Goal: Task Accomplishment & Management: Manage account settings

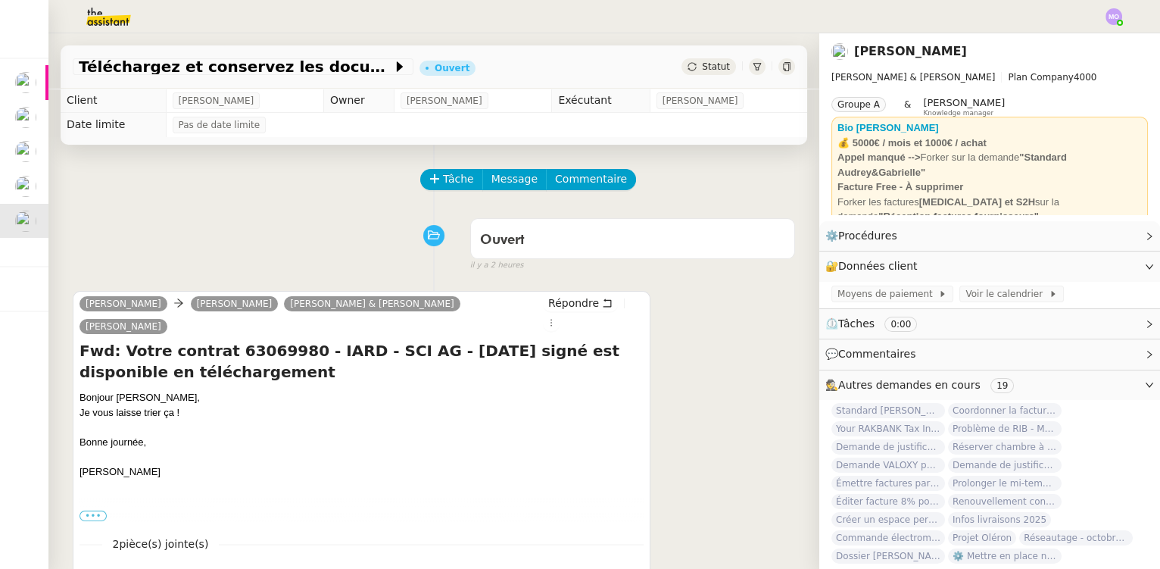
click at [300, 236] on div "Ouvert false il y a 2 heures" at bounding box center [434, 241] width 723 height 61
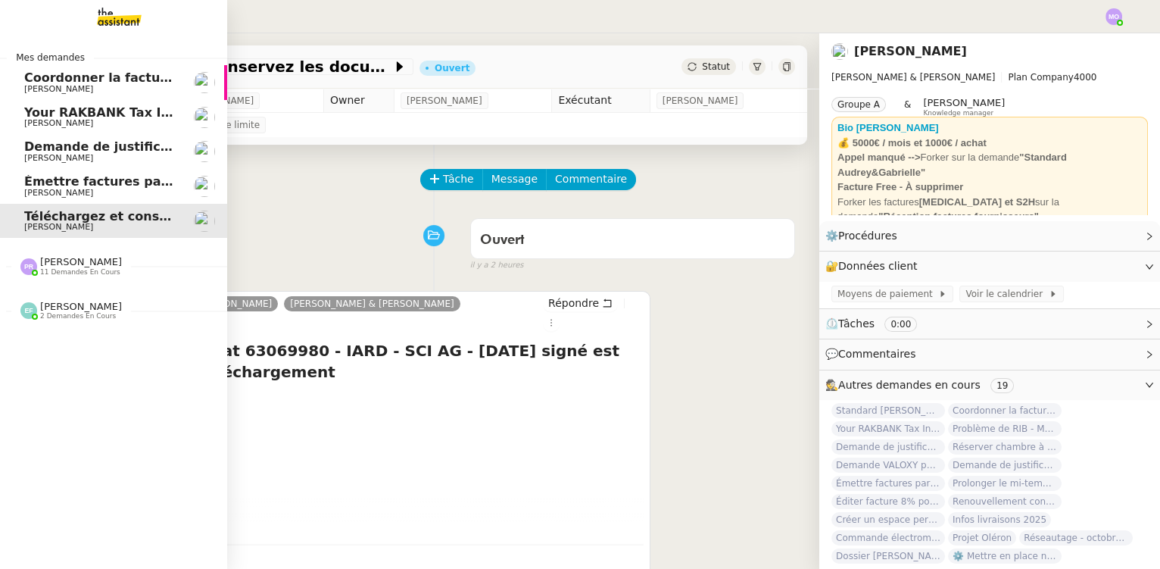
click at [95, 194] on span "[PERSON_NAME]" at bounding box center [100, 193] width 153 height 9
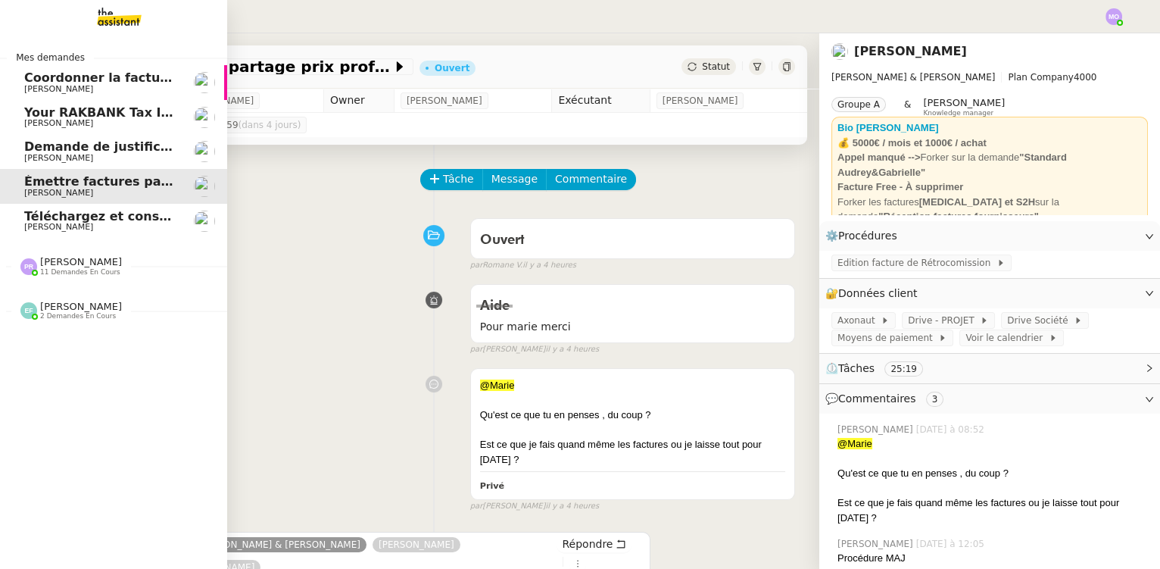
click at [87, 158] on span "[PERSON_NAME]" at bounding box center [100, 158] width 153 height 9
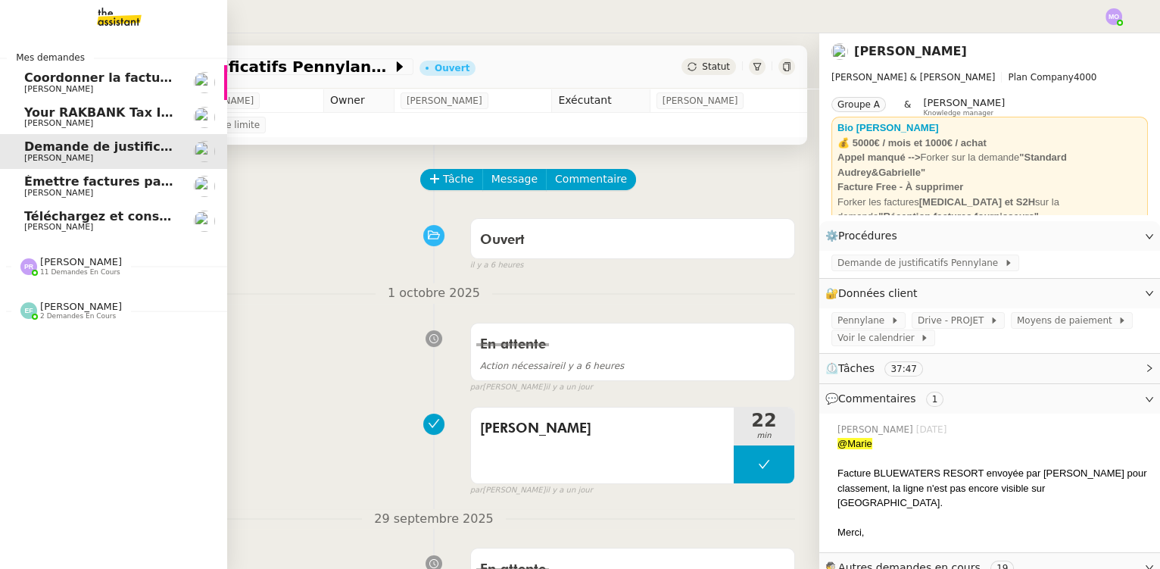
click at [105, 77] on span "Coordonner la facturation à [GEOGRAPHIC_DATA]" at bounding box center [192, 77] width 336 height 14
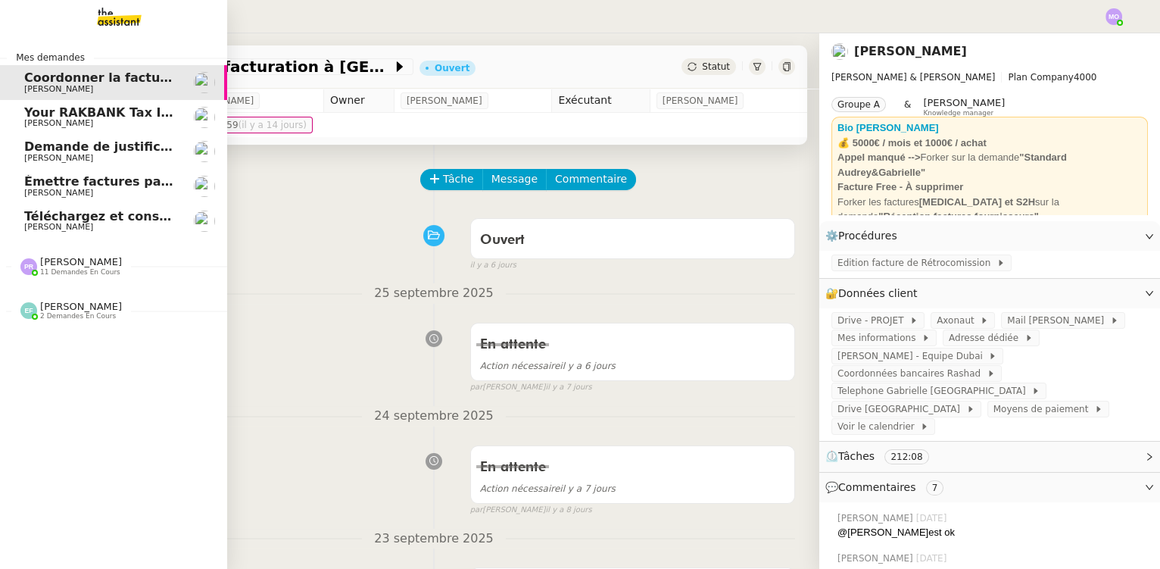
click at [106, 119] on span "[PERSON_NAME]" at bounding box center [100, 123] width 153 height 9
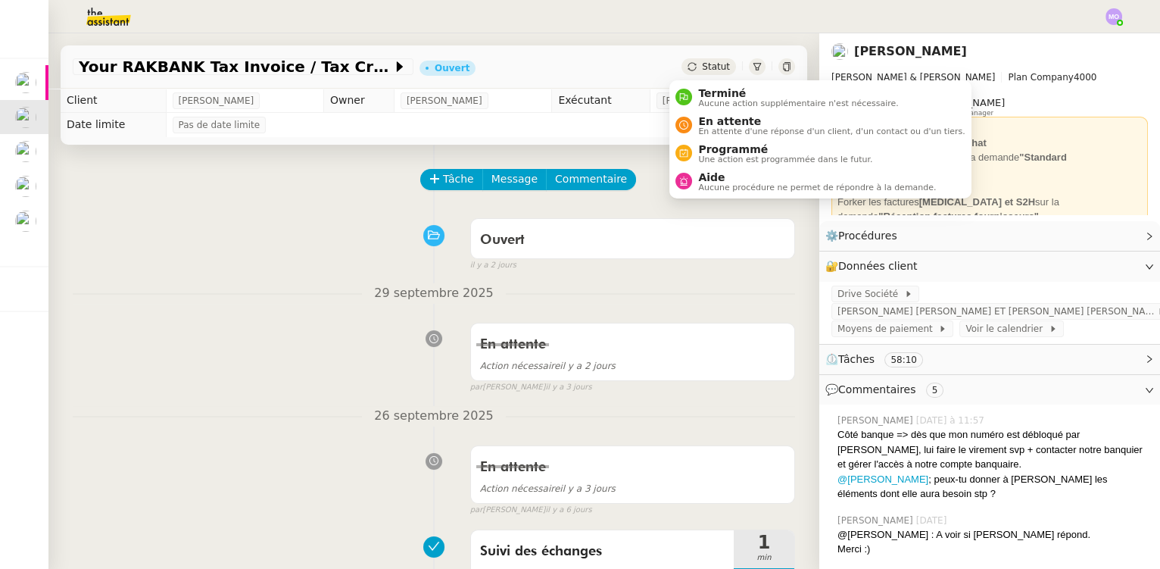
click at [702, 67] on span "Statut" at bounding box center [716, 66] width 28 height 11
click at [723, 119] on span "En attente" at bounding box center [831, 121] width 267 height 12
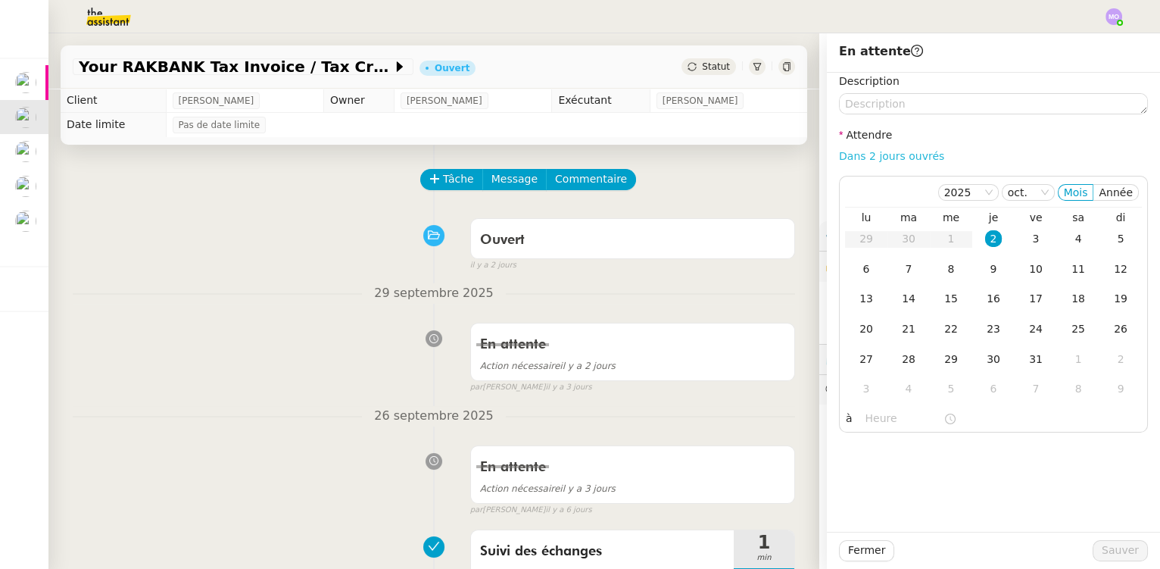
click at [847, 155] on link "Dans 2 jours ouvrés" at bounding box center [891, 156] width 105 height 12
type input "07:00"
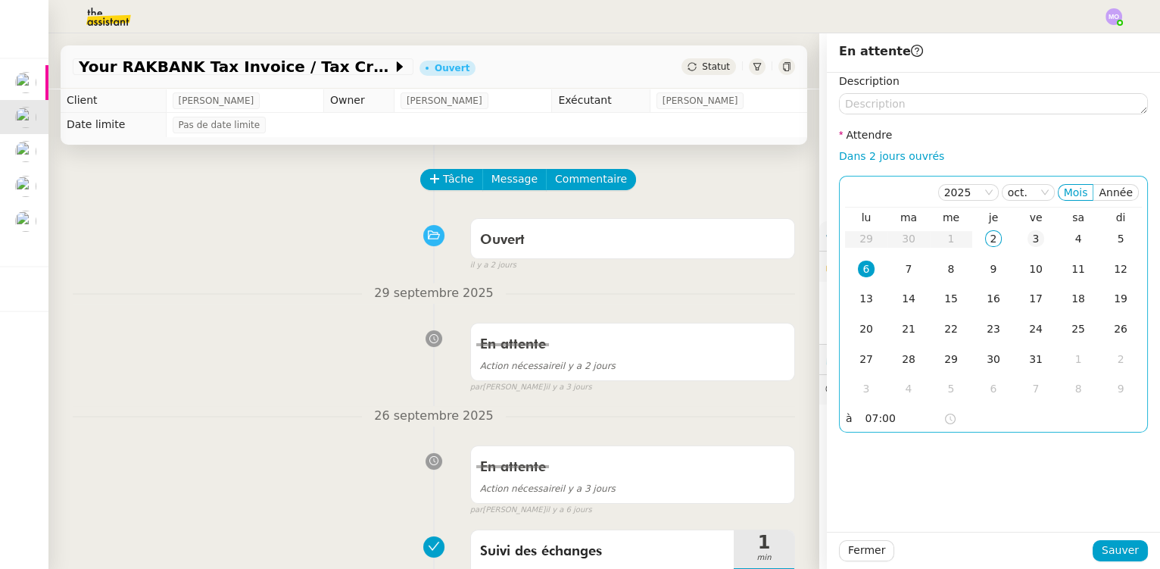
click at [1028, 241] on div "3" at bounding box center [1036, 238] width 17 height 17
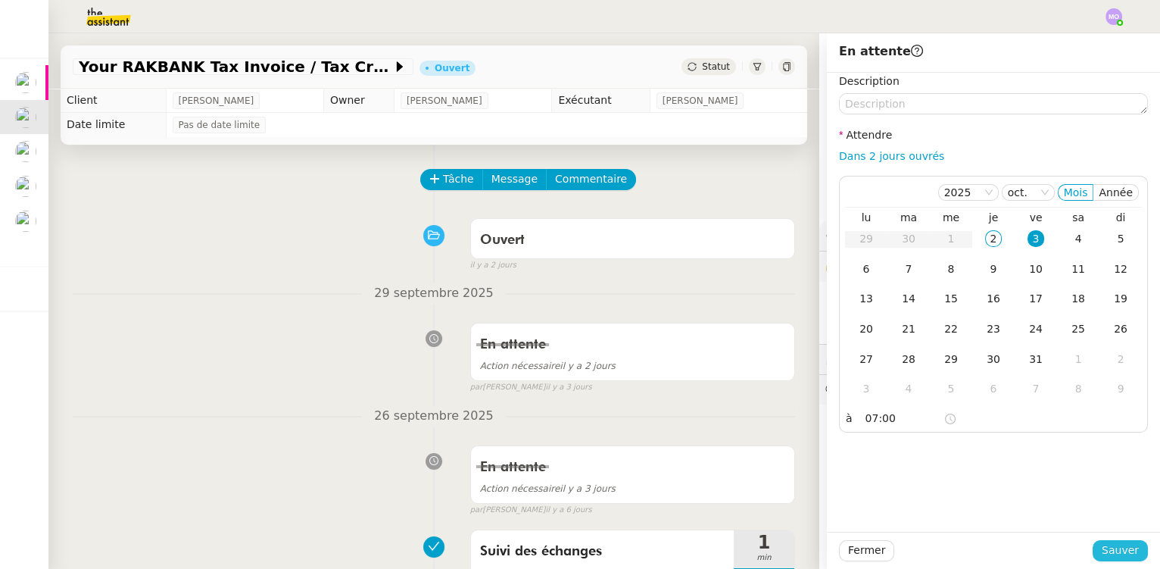
click at [1102, 553] on span "Sauver" at bounding box center [1120, 550] width 37 height 17
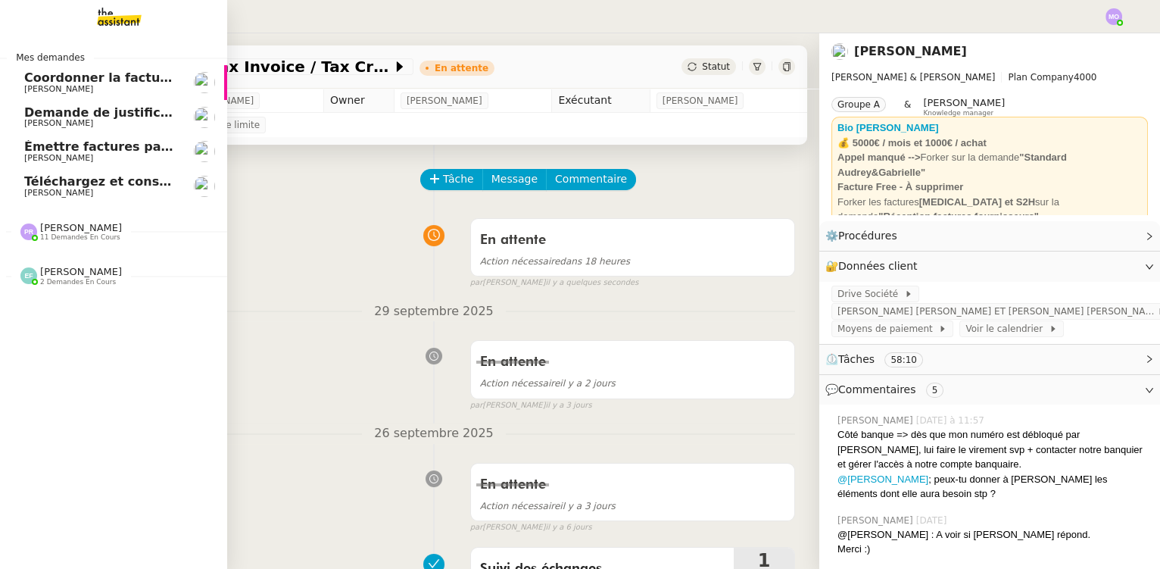
click at [85, 84] on span "[PERSON_NAME]" at bounding box center [58, 89] width 69 height 10
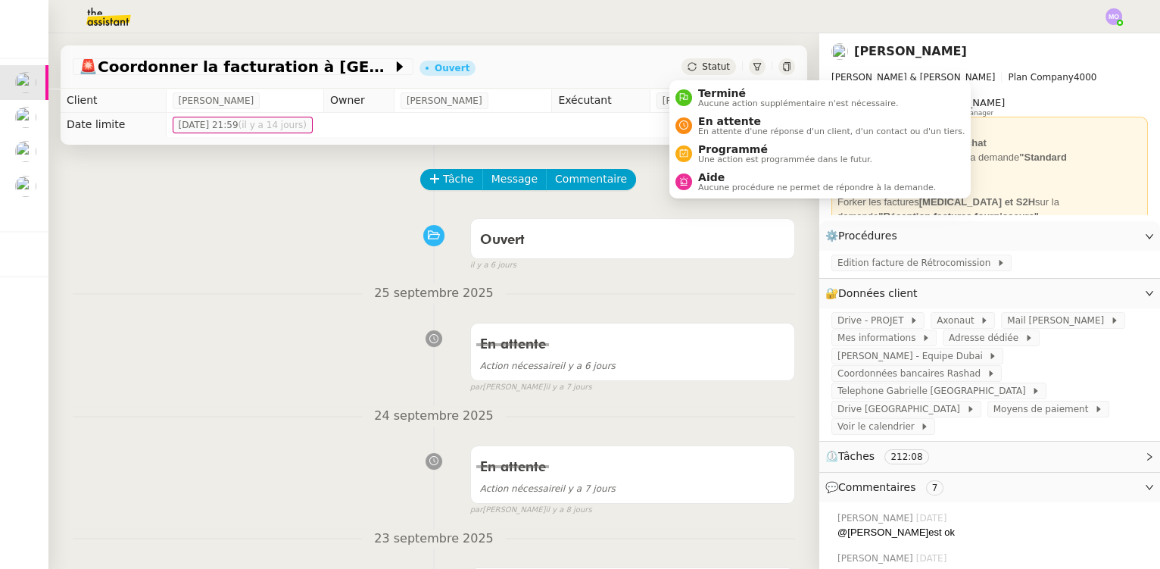
click at [702, 66] on span "Statut" at bounding box center [716, 66] width 28 height 11
click at [714, 118] on span "En attente" at bounding box center [831, 121] width 267 height 12
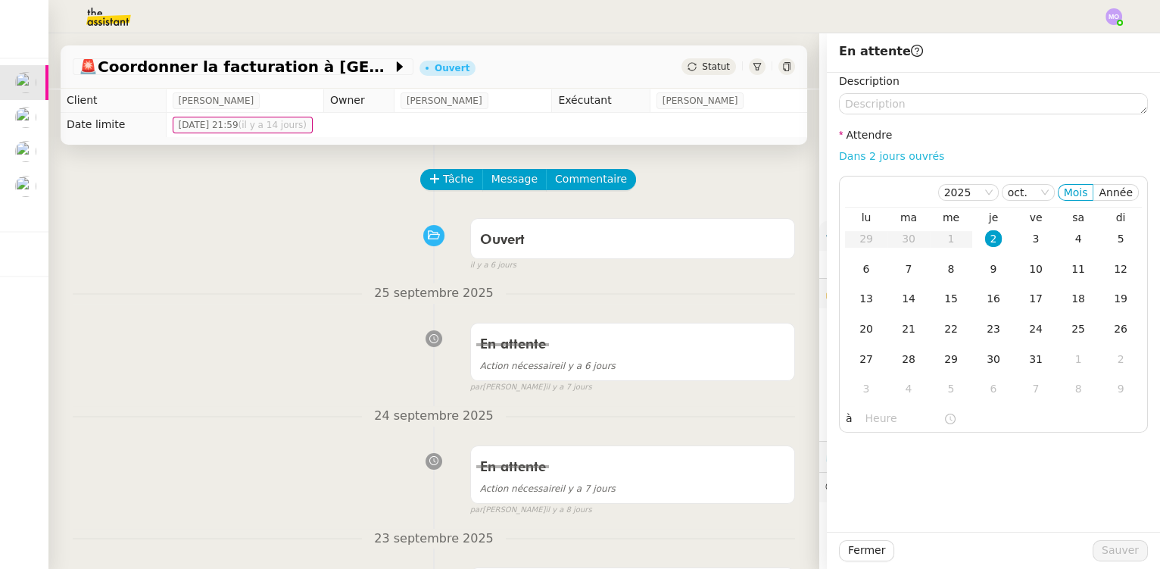
click at [866, 159] on link "Dans 2 jours ouvrés" at bounding box center [891, 156] width 105 height 12
type input "07:00"
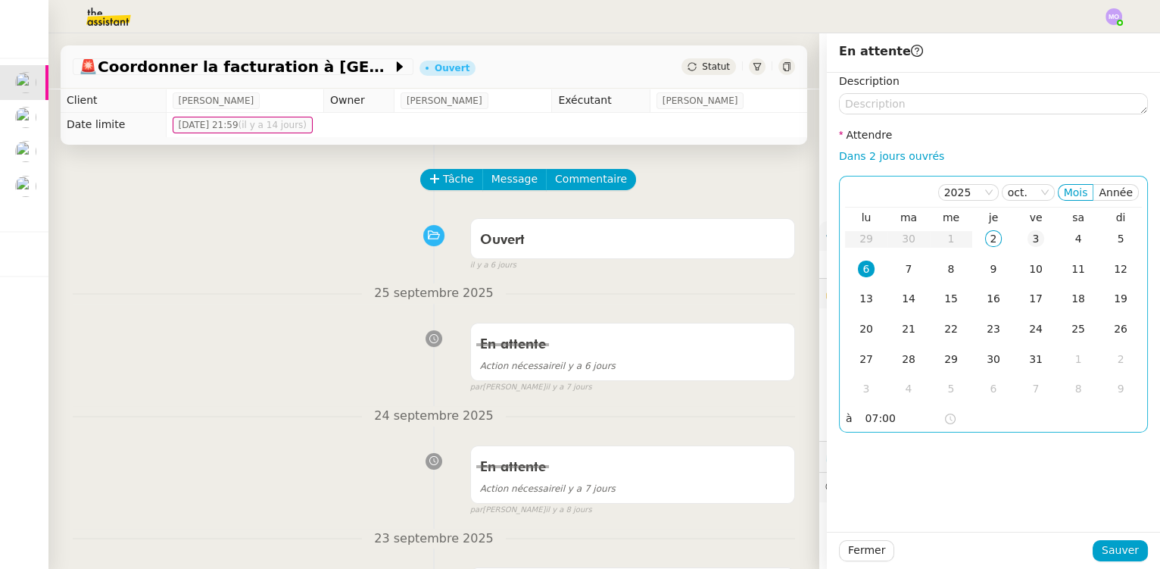
drag, startPoint x: 1025, startPoint y: 244, endPoint x: 1038, endPoint y: 304, distance: 61.2
click at [1028, 245] on div "3" at bounding box center [1036, 238] width 17 height 17
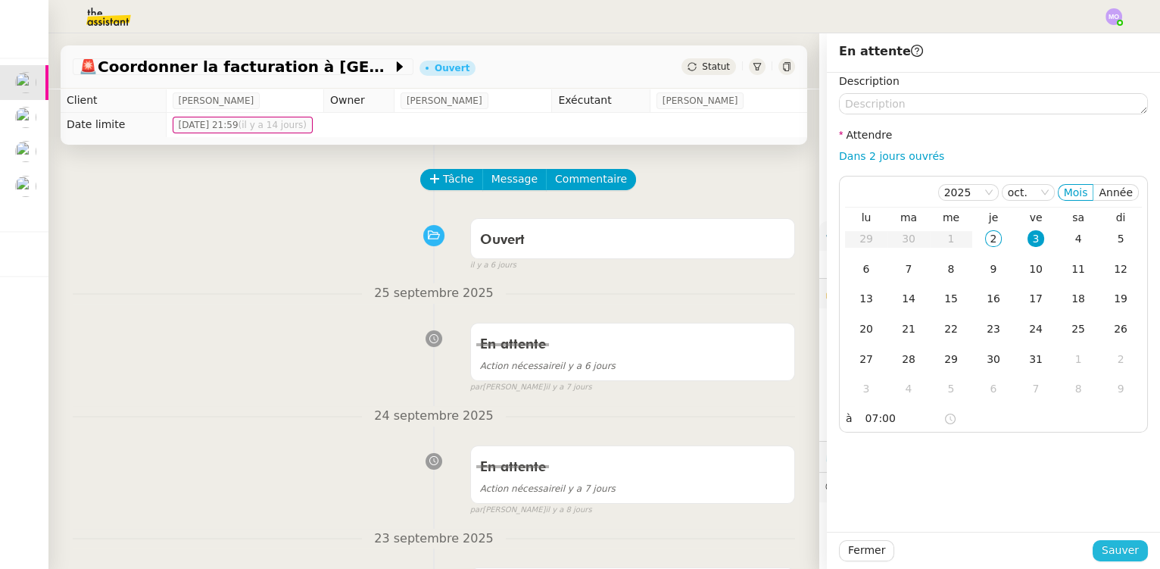
click at [1102, 551] on span "Sauver" at bounding box center [1120, 550] width 37 height 17
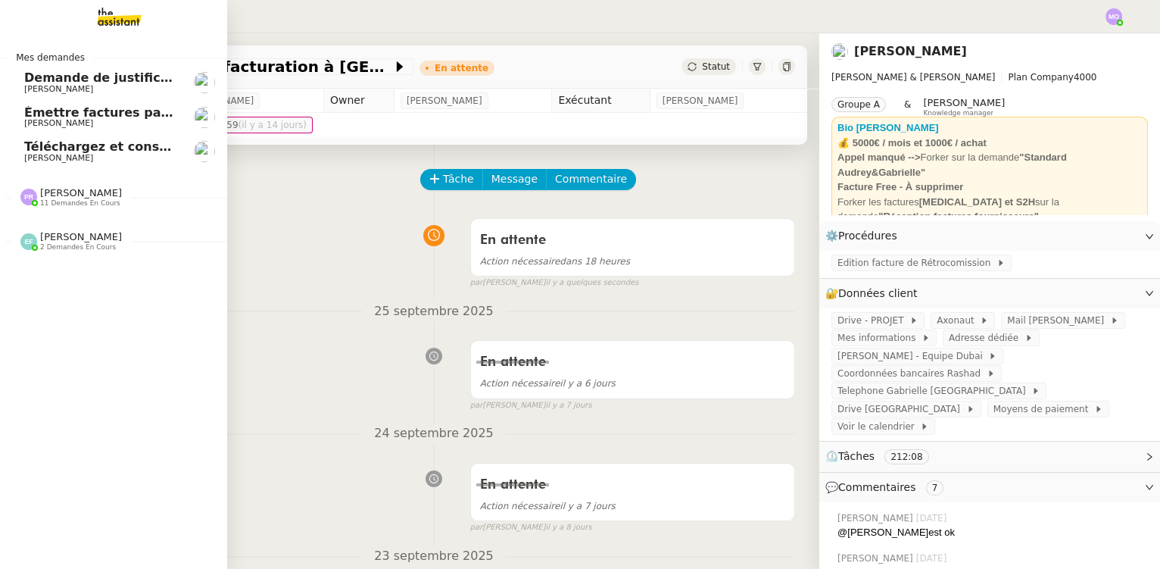
click at [120, 86] on span "[PERSON_NAME]" at bounding box center [100, 89] width 153 height 9
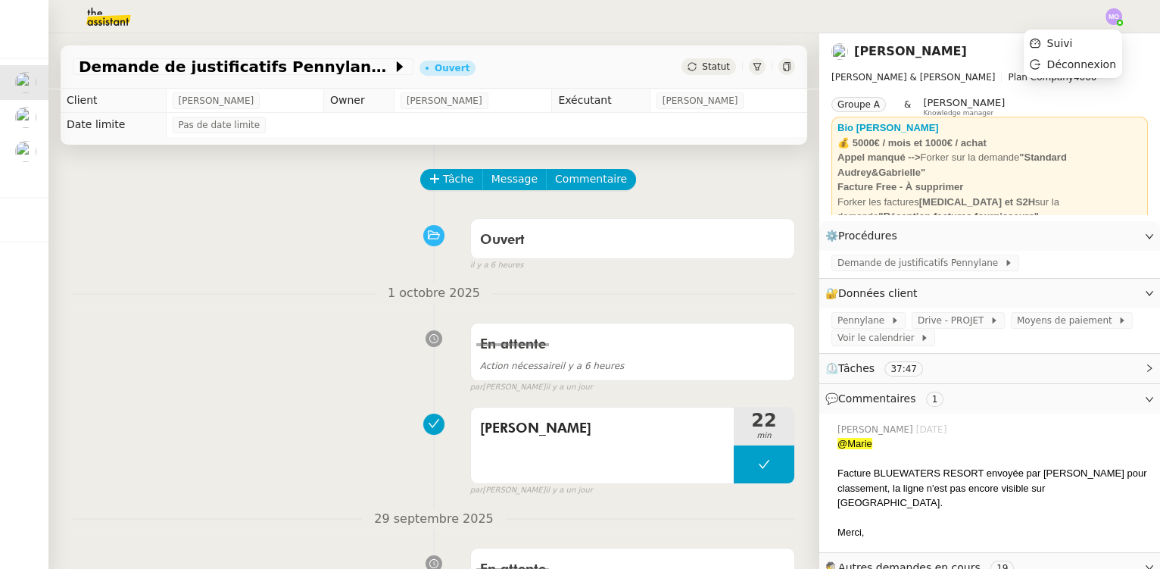
click at [1118, 20] on div at bounding box center [1114, 16] width 17 height 17
click at [1073, 44] on span "Suivi" at bounding box center [1061, 43] width 26 height 12
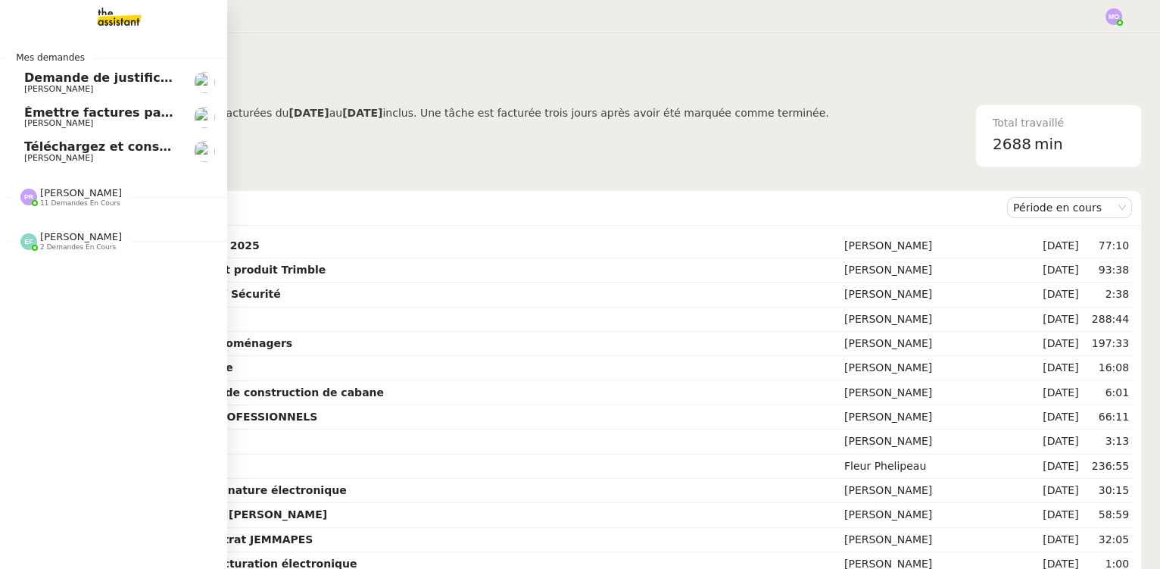
click at [97, 73] on span "Demande de justificatifs Pennylane - septembre 2025" at bounding box center [207, 77] width 367 height 14
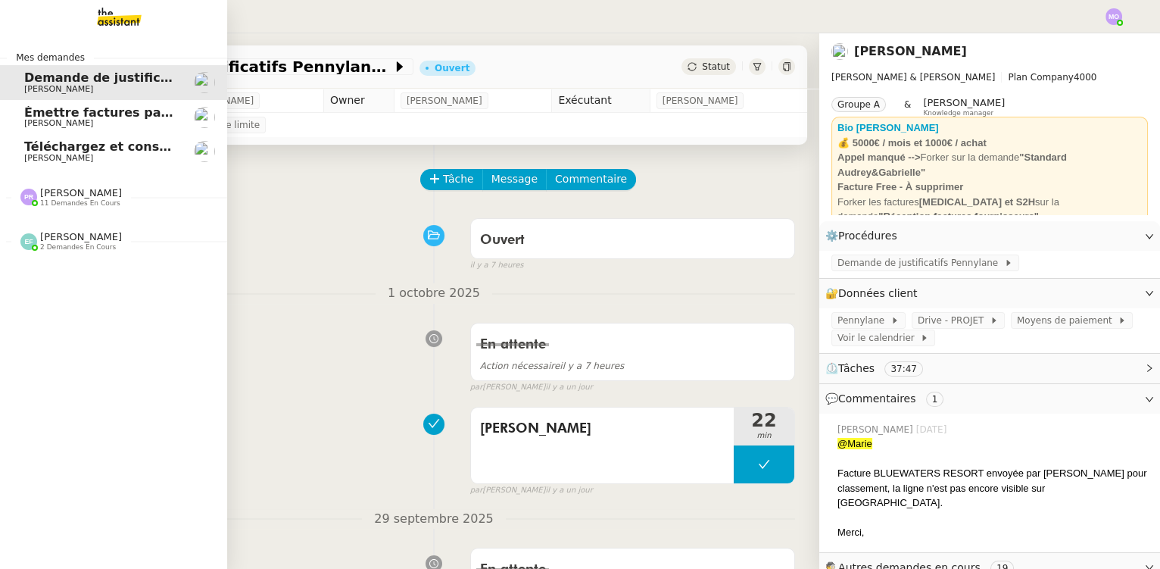
click at [86, 165] on link "Téléchargez et conservez les documents contractuels [PERSON_NAME]" at bounding box center [113, 151] width 227 height 35
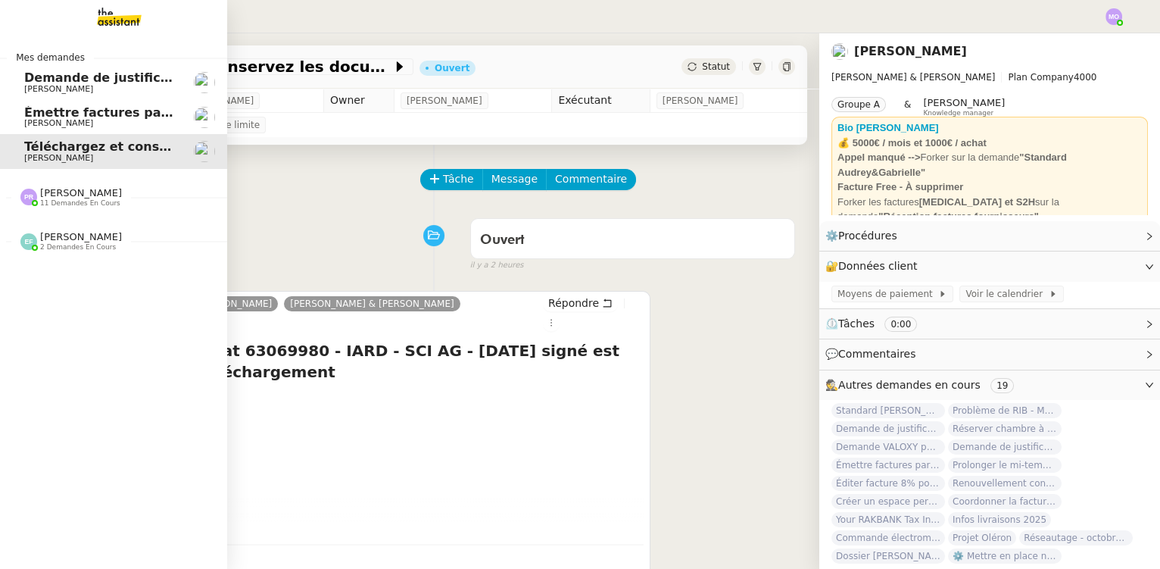
click at [107, 114] on span "Émettre factures partage prix professionnels" at bounding box center [178, 112] width 309 height 14
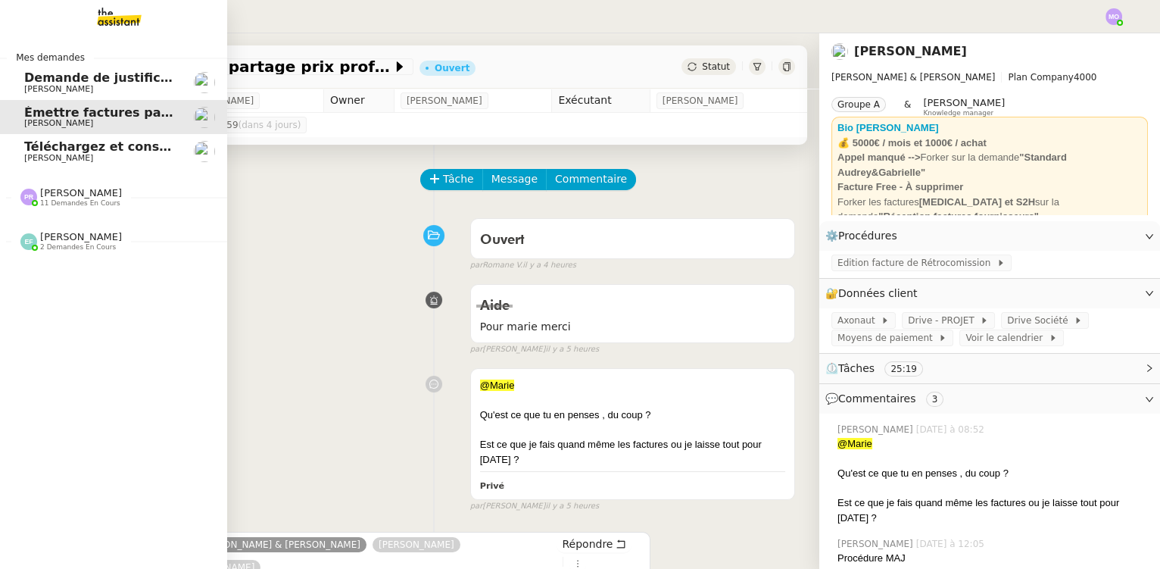
click at [86, 93] on span "[PERSON_NAME]" at bounding box center [100, 89] width 153 height 9
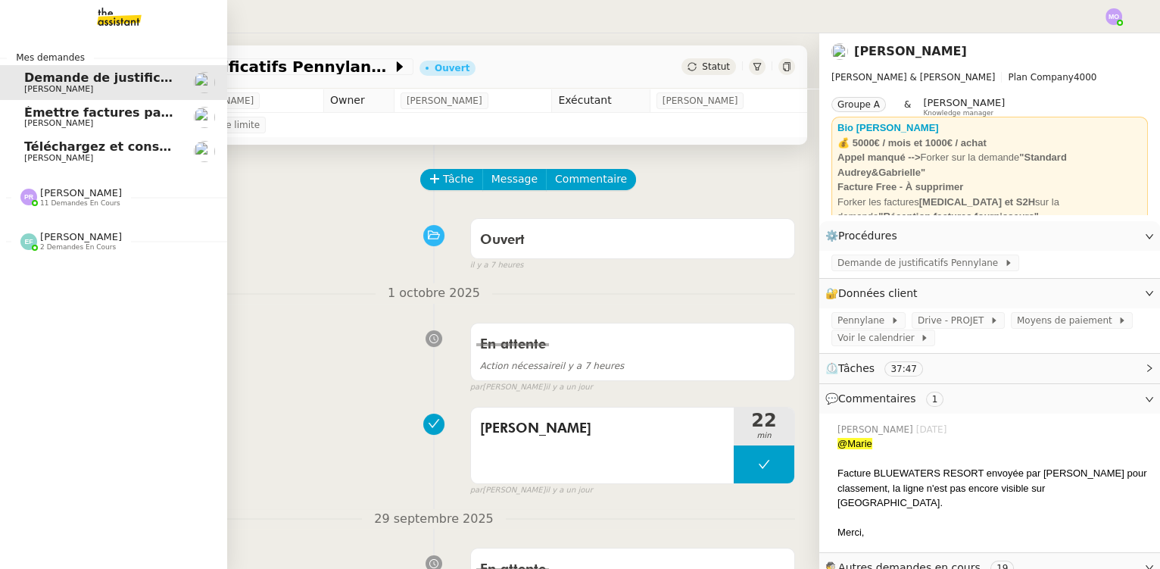
click at [61, 205] on span "11 demandes en cours" at bounding box center [80, 203] width 80 height 8
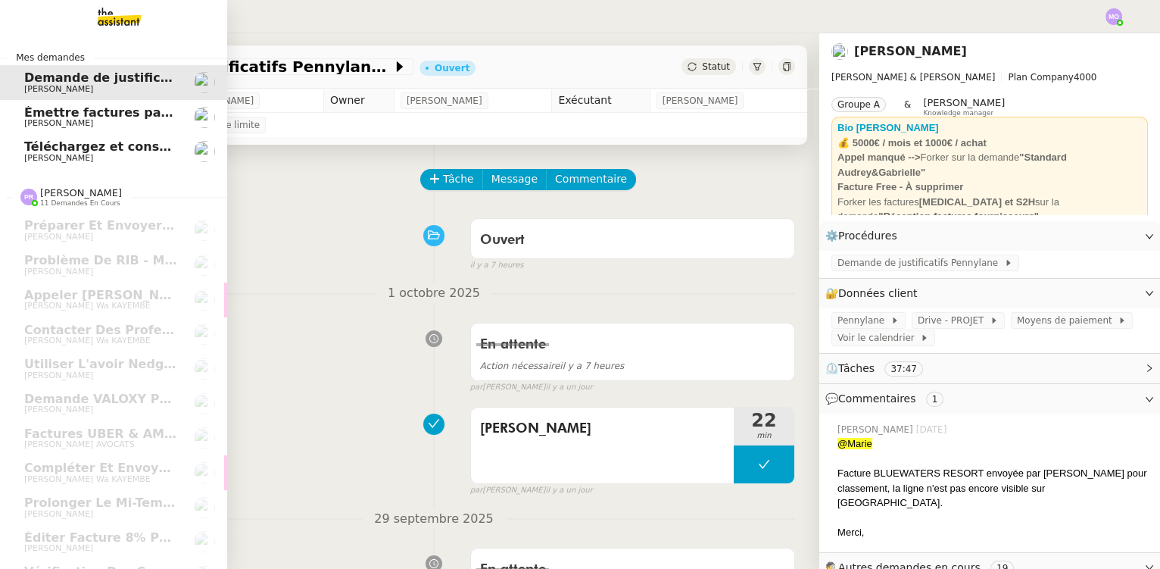
click at [114, 9] on img at bounding box center [106, 16] width 117 height 33
